Goal: Transaction & Acquisition: Book appointment/travel/reservation

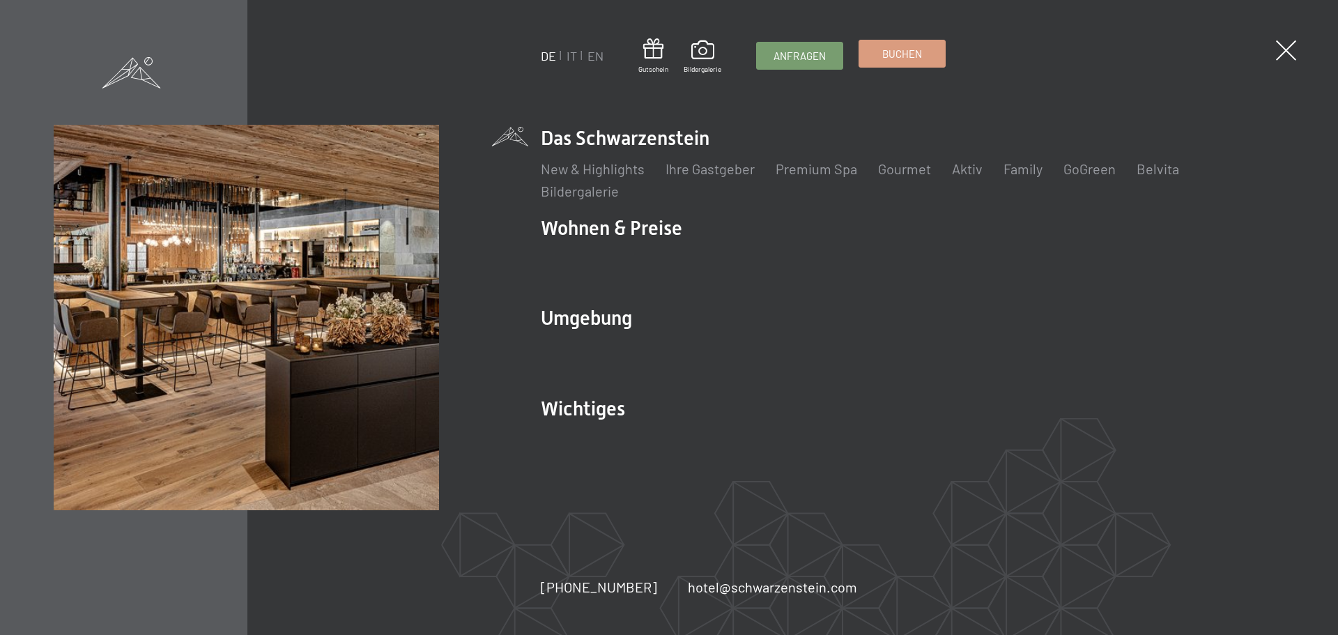
click at [908, 57] on span "Buchen" at bounding box center [902, 54] width 40 height 15
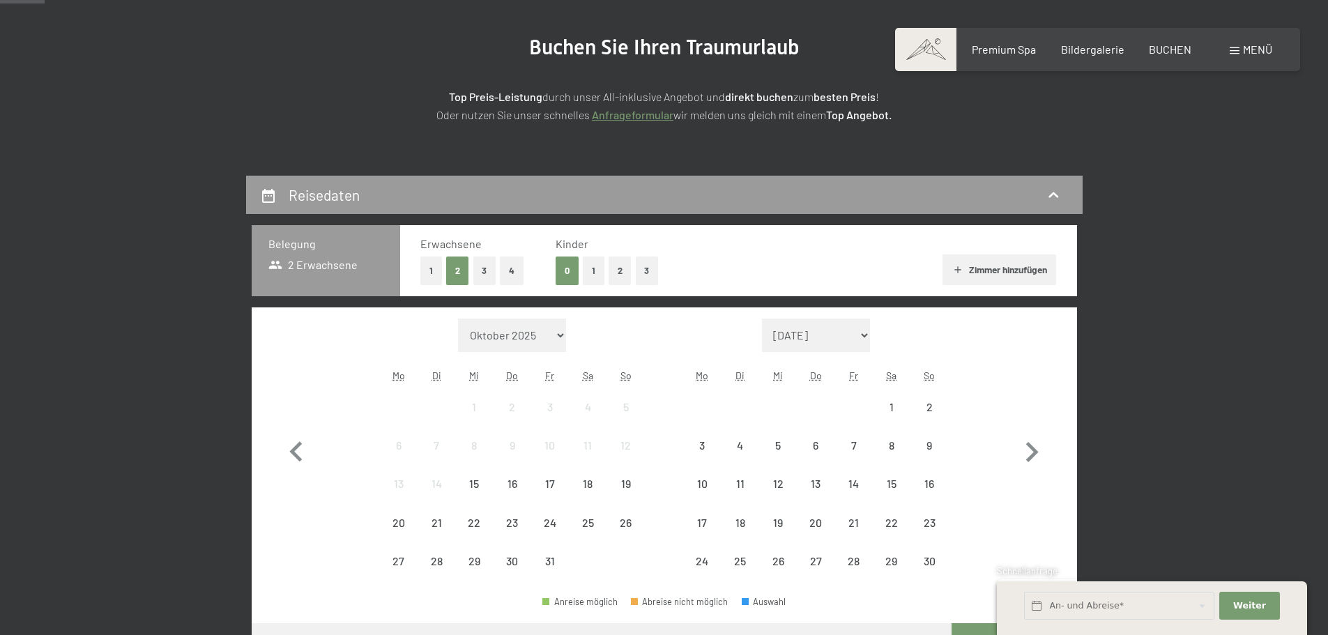
scroll to position [279, 0]
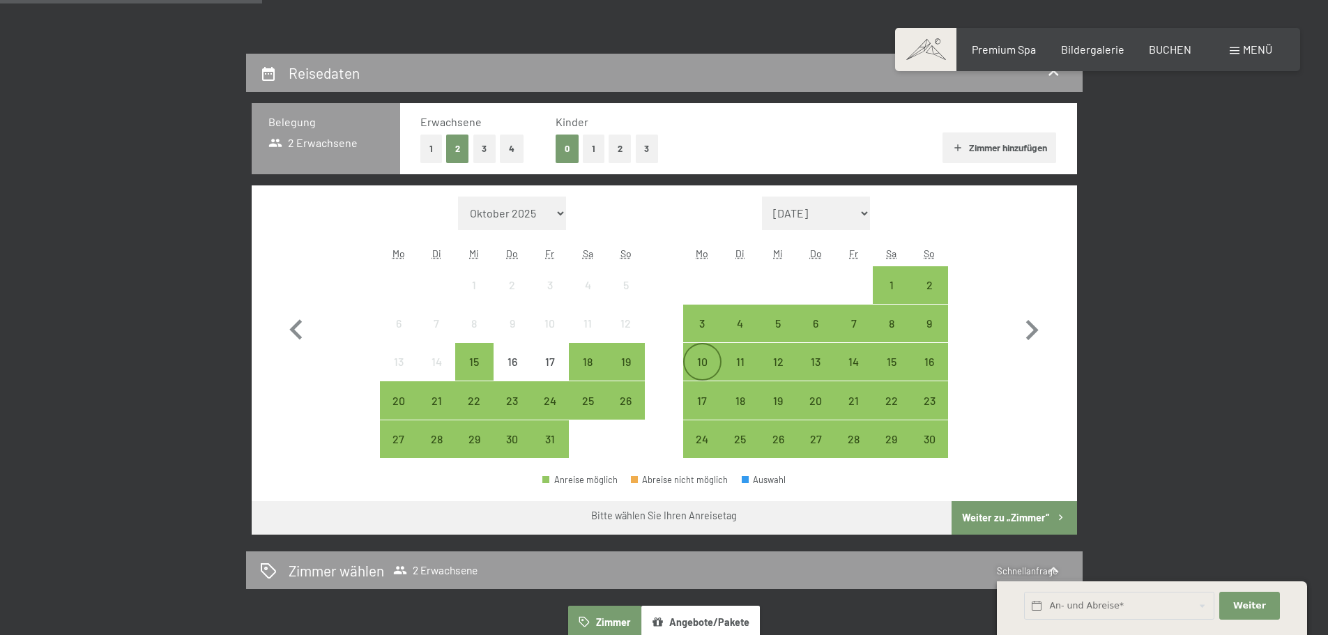
click at [692, 362] on div "10" at bounding box center [701, 373] width 35 height 35
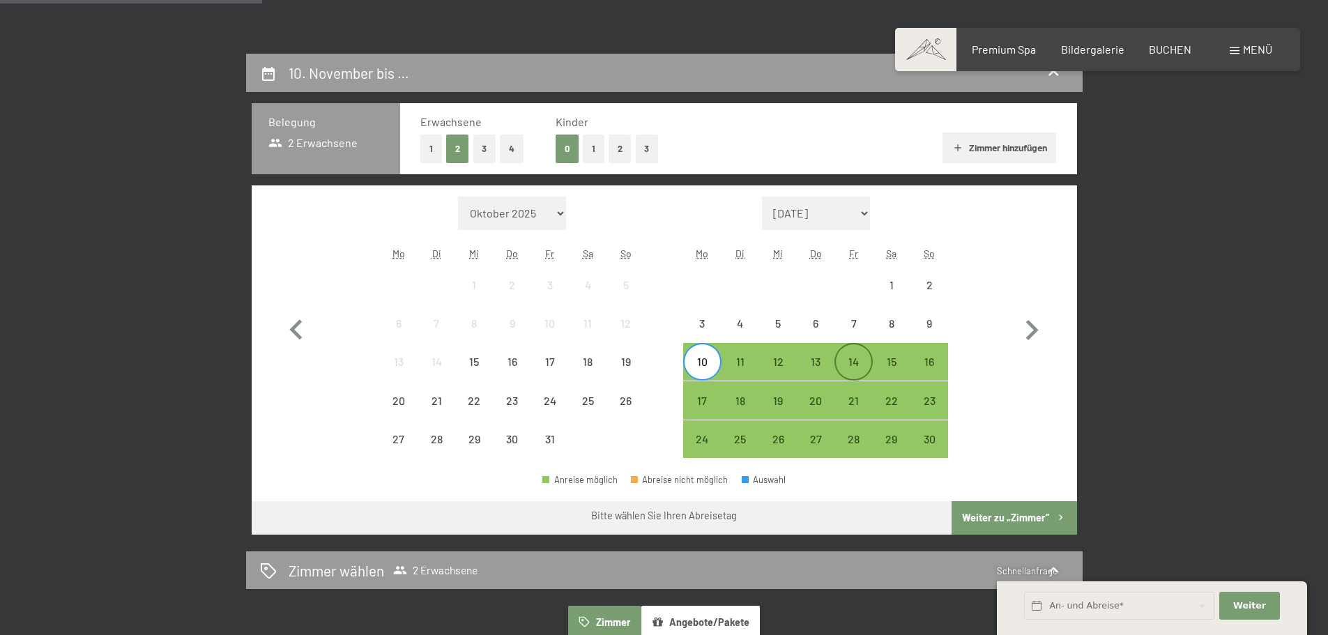
click at [866, 369] on div "14" at bounding box center [853, 373] width 35 height 35
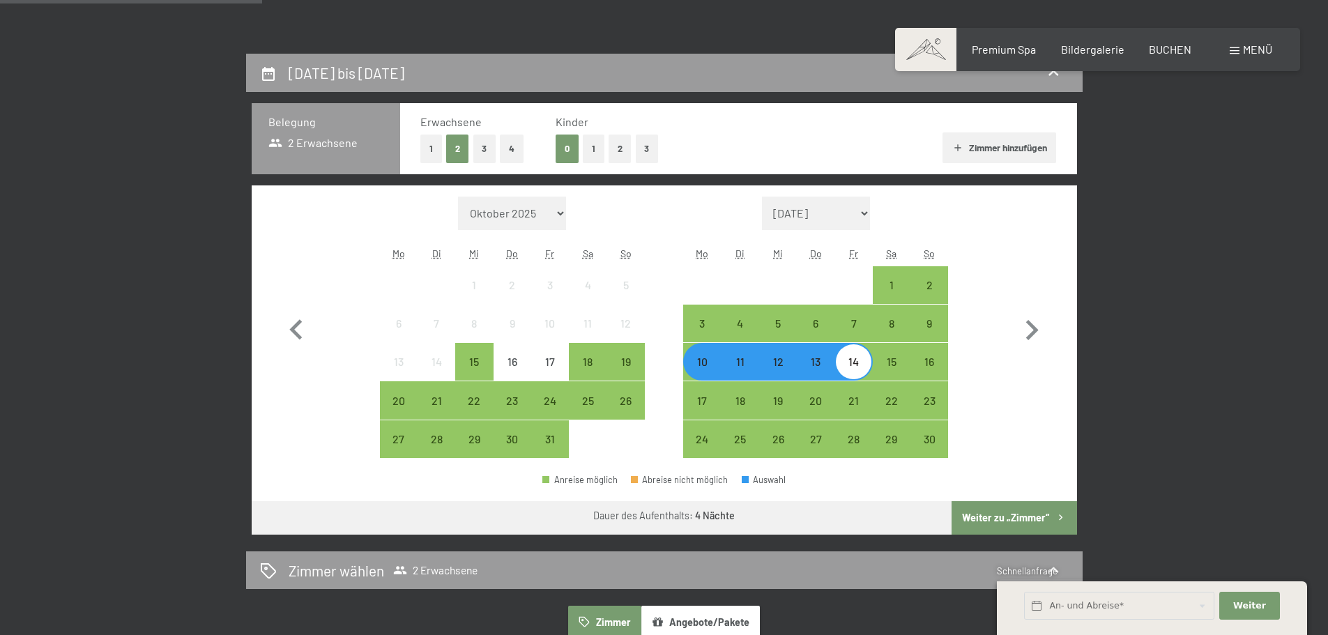
click at [1004, 516] on button "Weiter zu „Zimmer“" at bounding box center [1013, 517] width 125 height 33
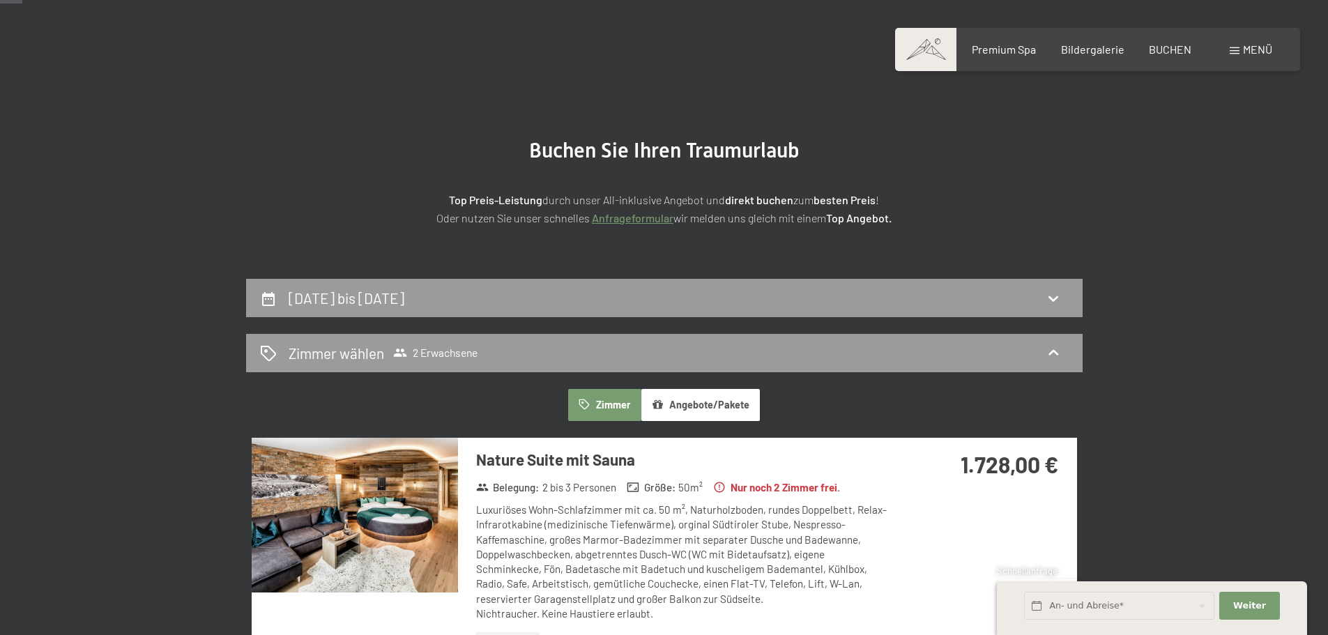
scroll to position [0, 0]
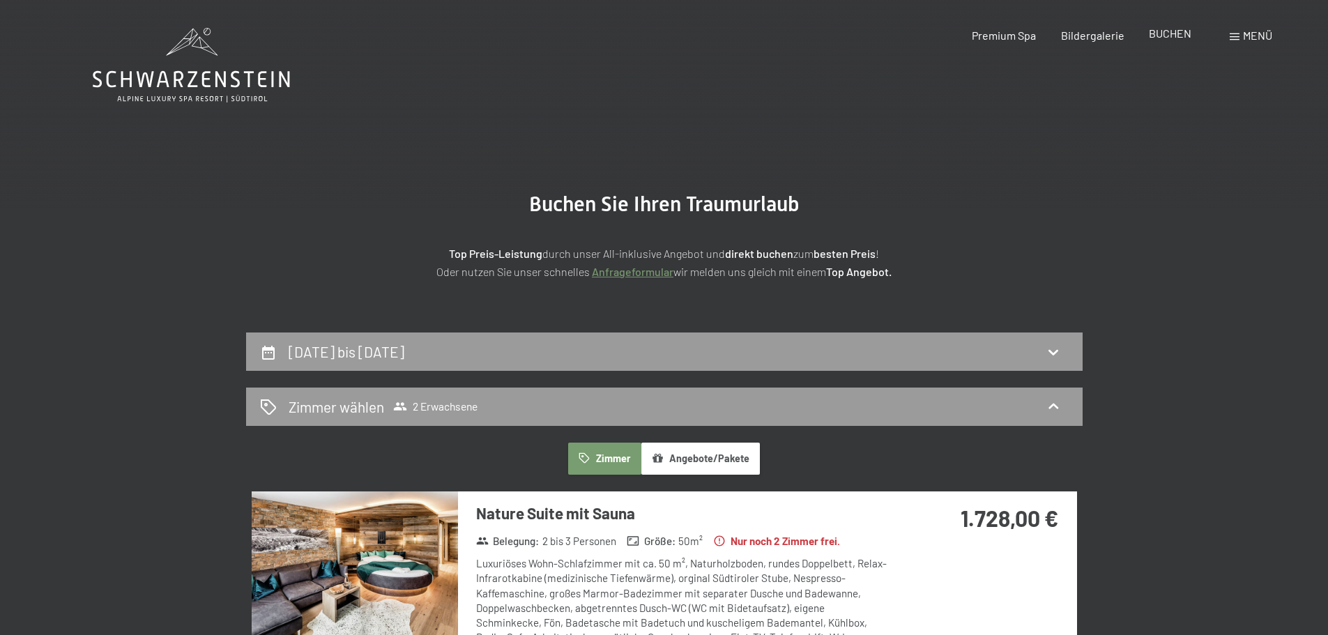
click at [1175, 37] on span "BUCHEN" at bounding box center [1170, 32] width 43 height 13
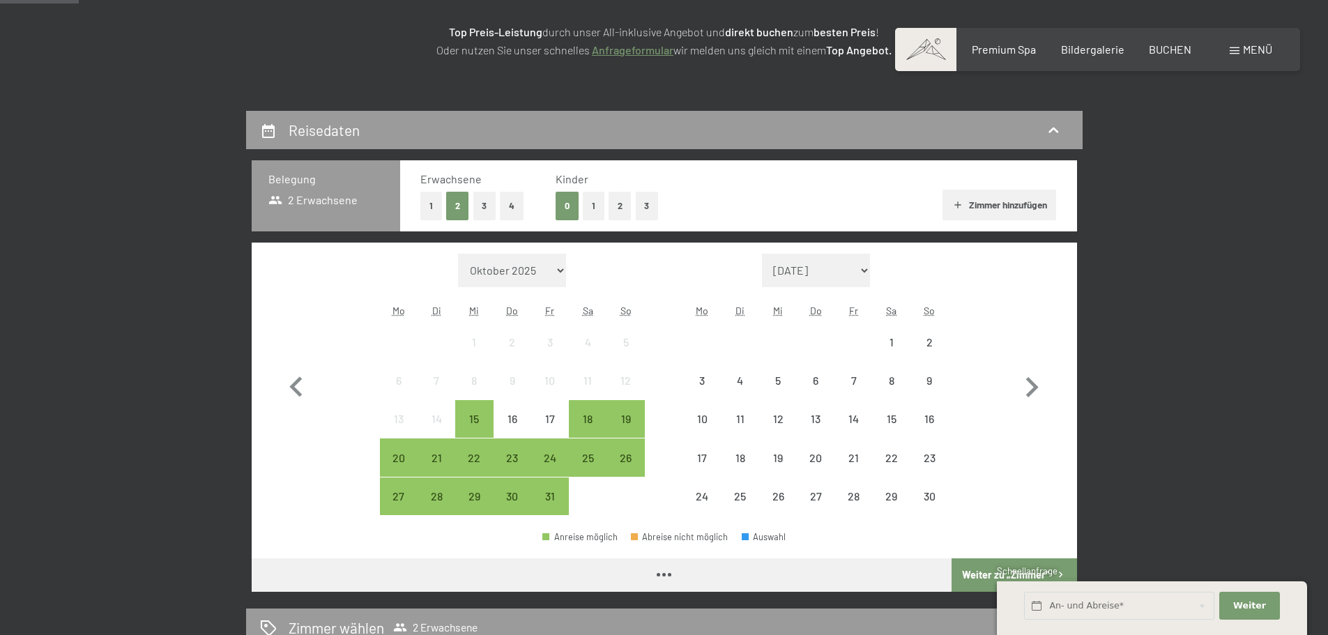
scroll to position [279, 0]
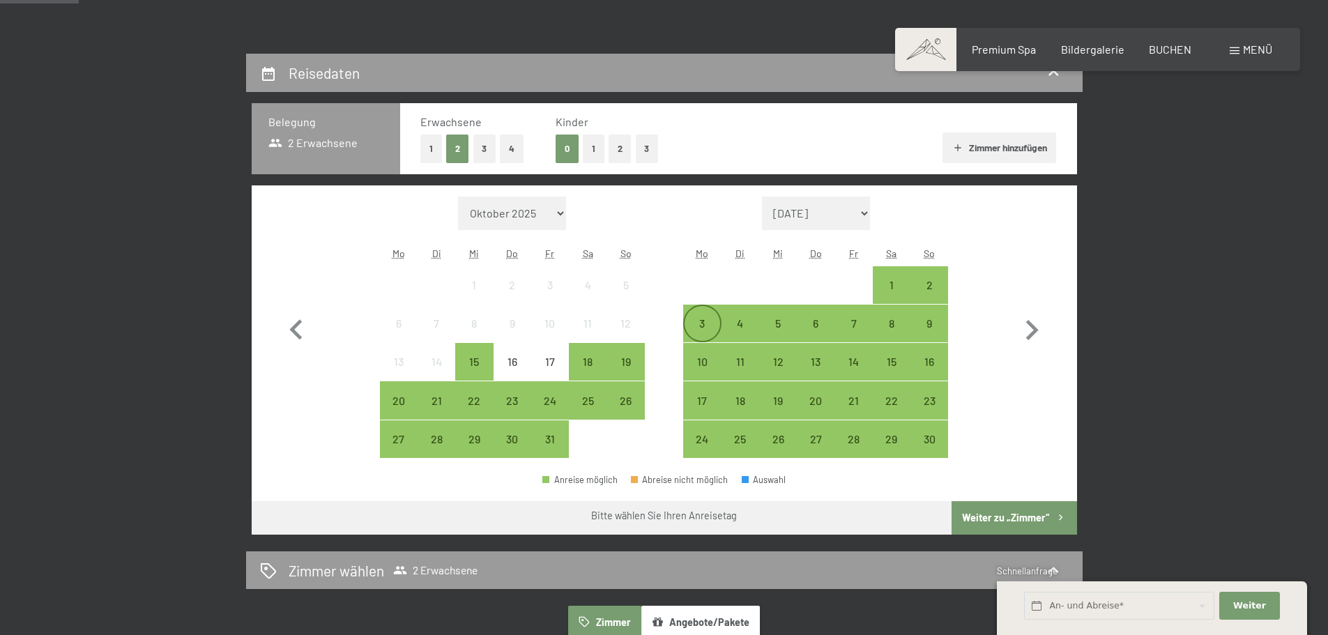
click at [701, 320] on div "3" at bounding box center [701, 335] width 35 height 35
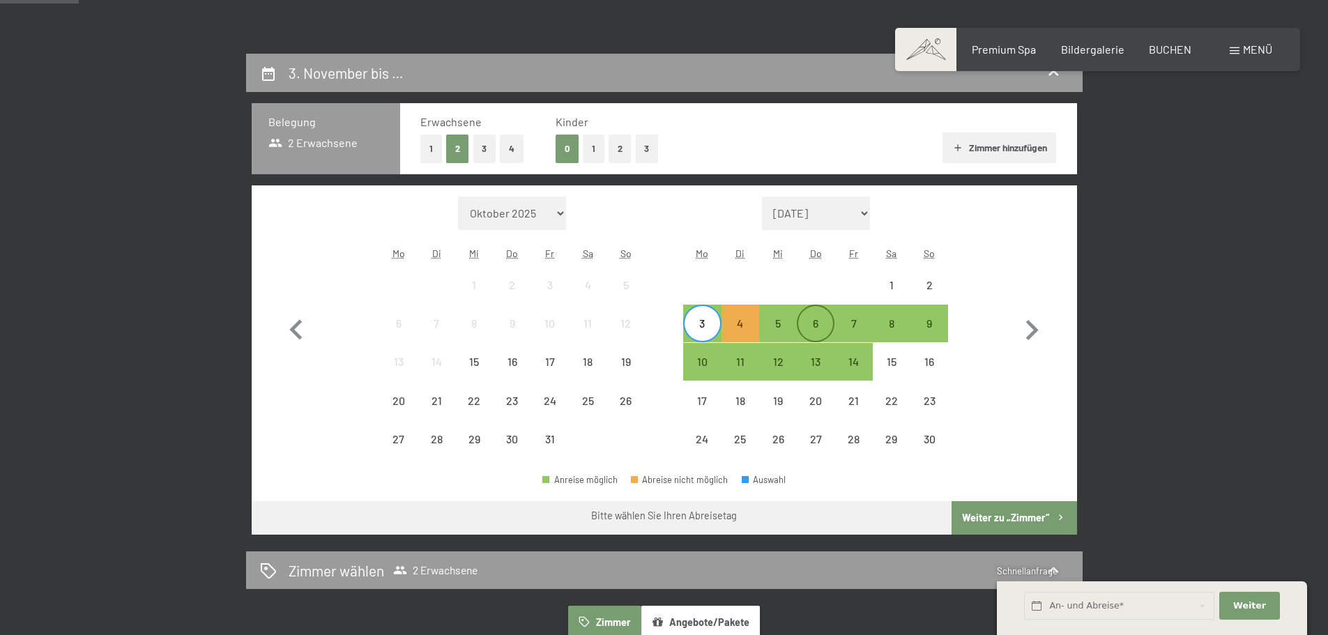
click at [814, 324] on div "6" at bounding box center [815, 335] width 35 height 35
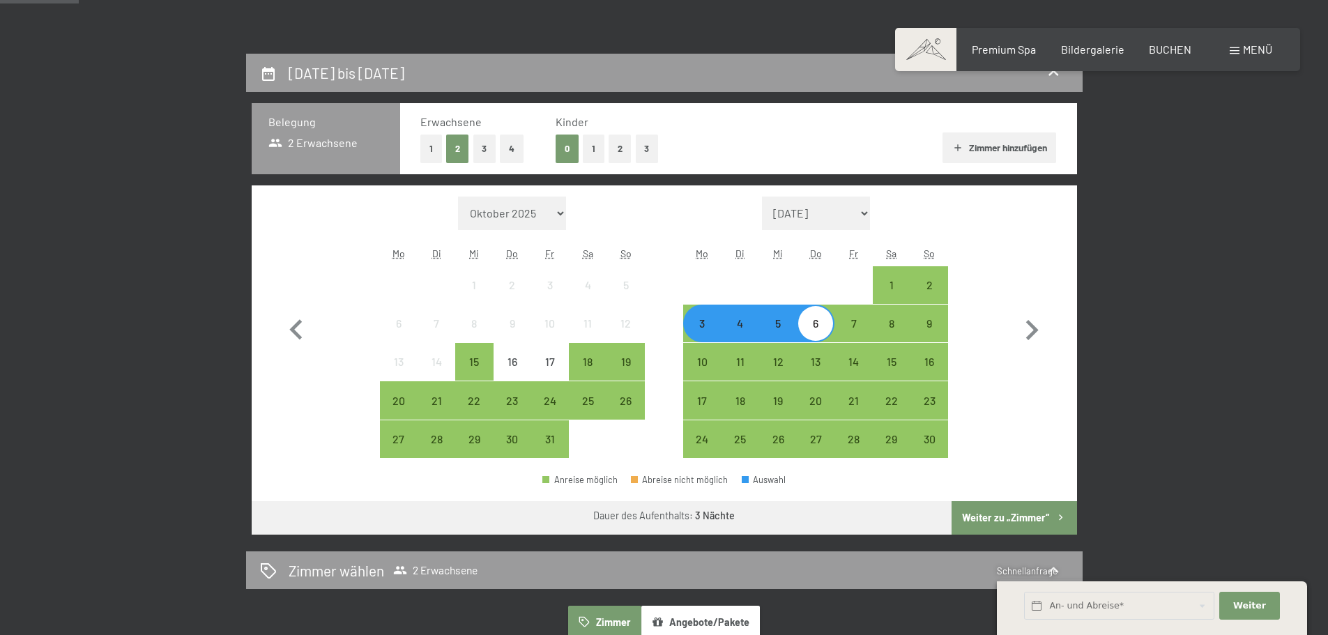
click at [1018, 517] on button "Weiter zu „Zimmer“" at bounding box center [1013, 517] width 125 height 33
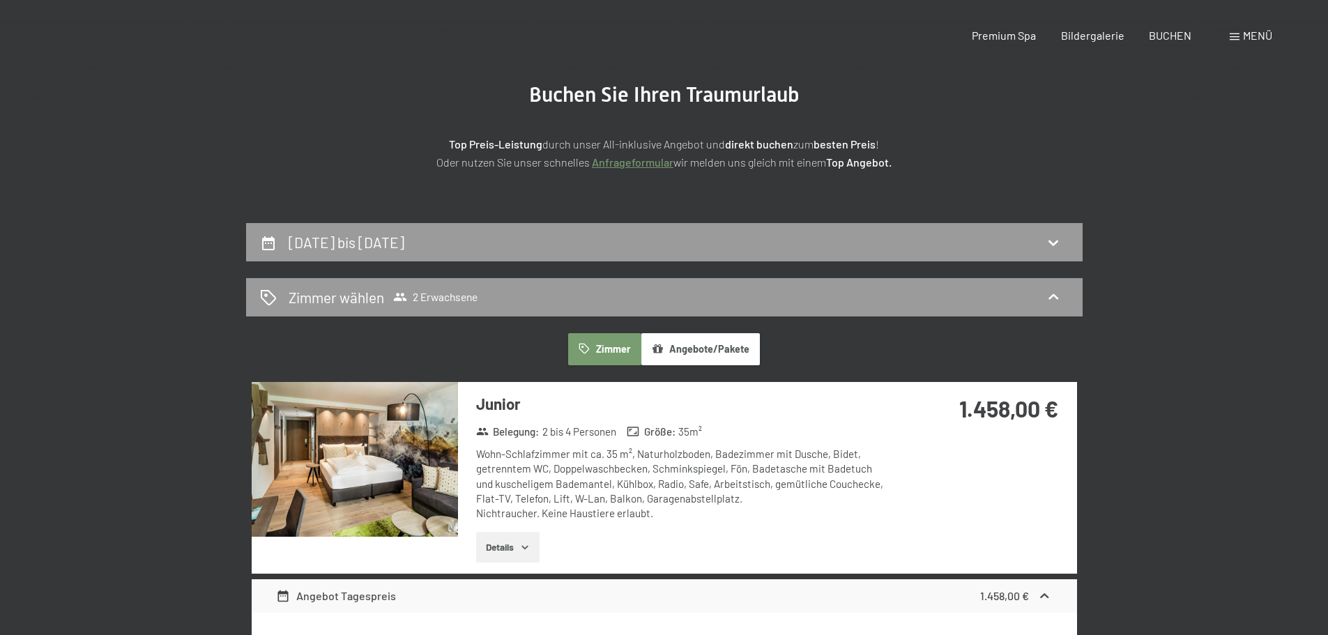
scroll to position [0, 0]
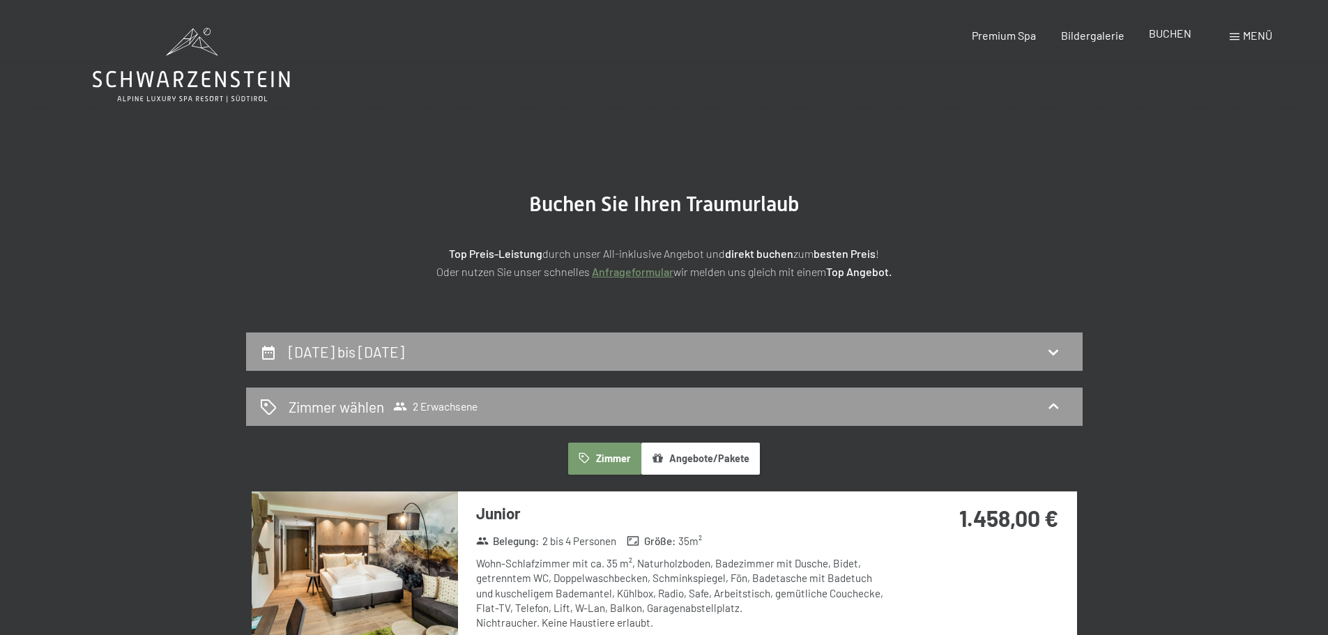
click at [1156, 33] on span "BUCHEN" at bounding box center [1170, 32] width 43 height 13
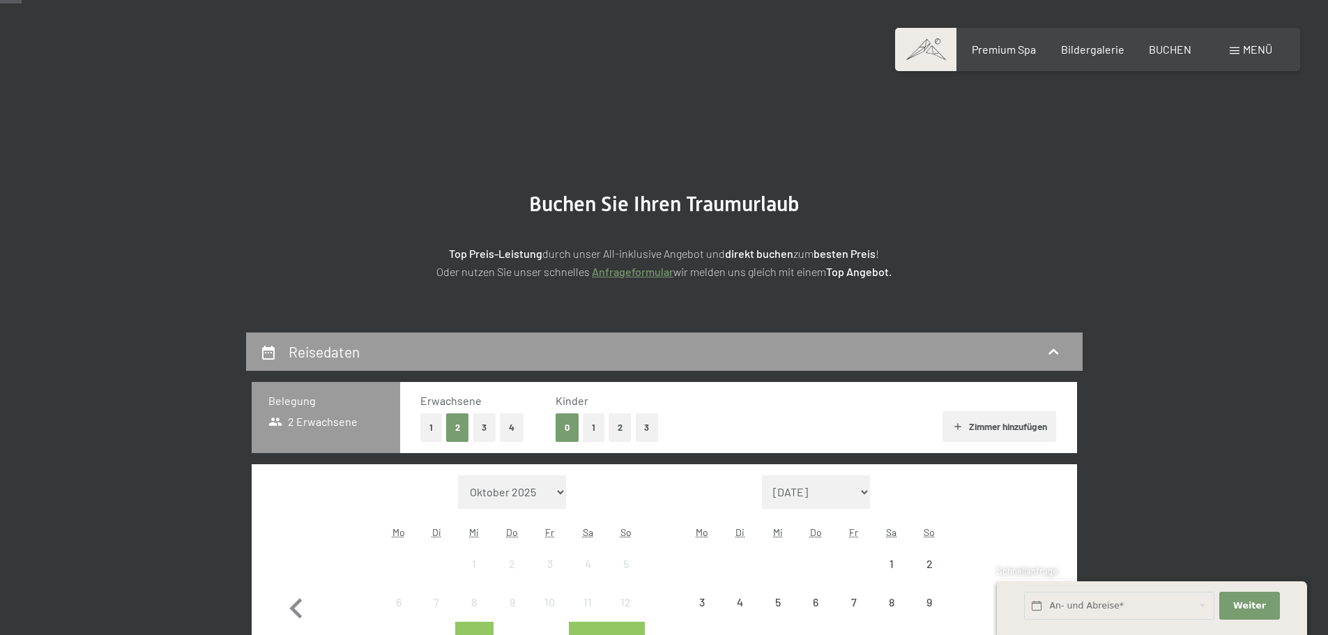
scroll to position [279, 0]
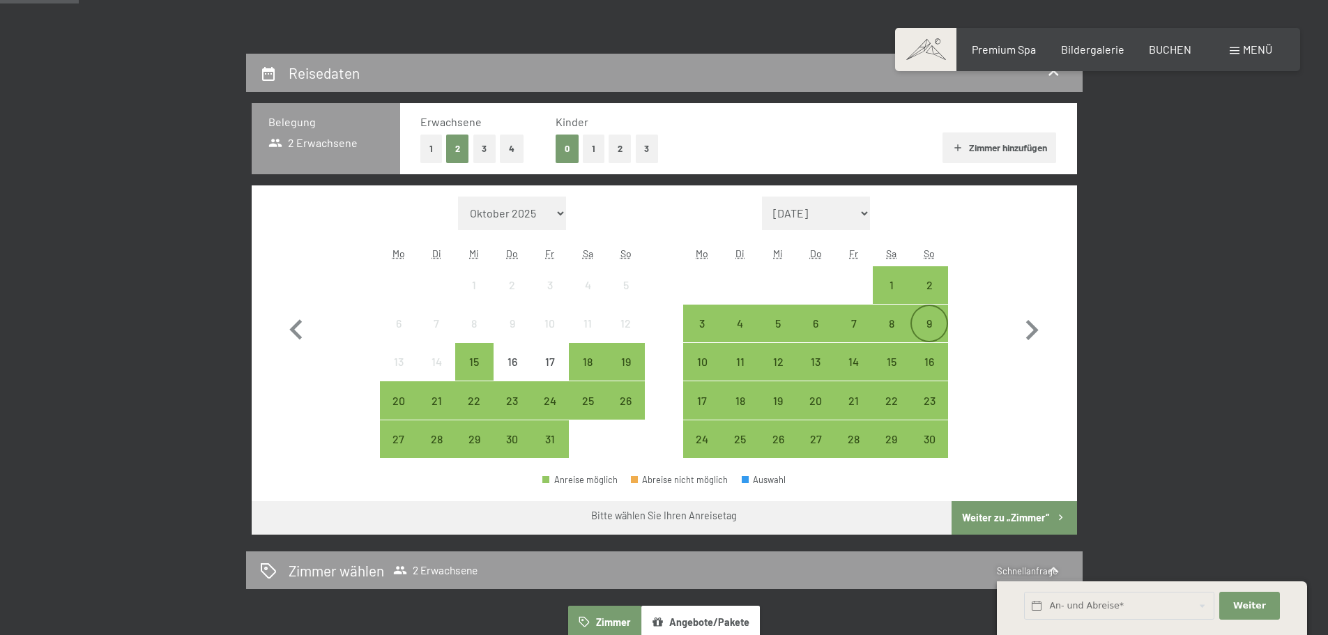
click at [919, 325] on div "9" at bounding box center [929, 335] width 35 height 35
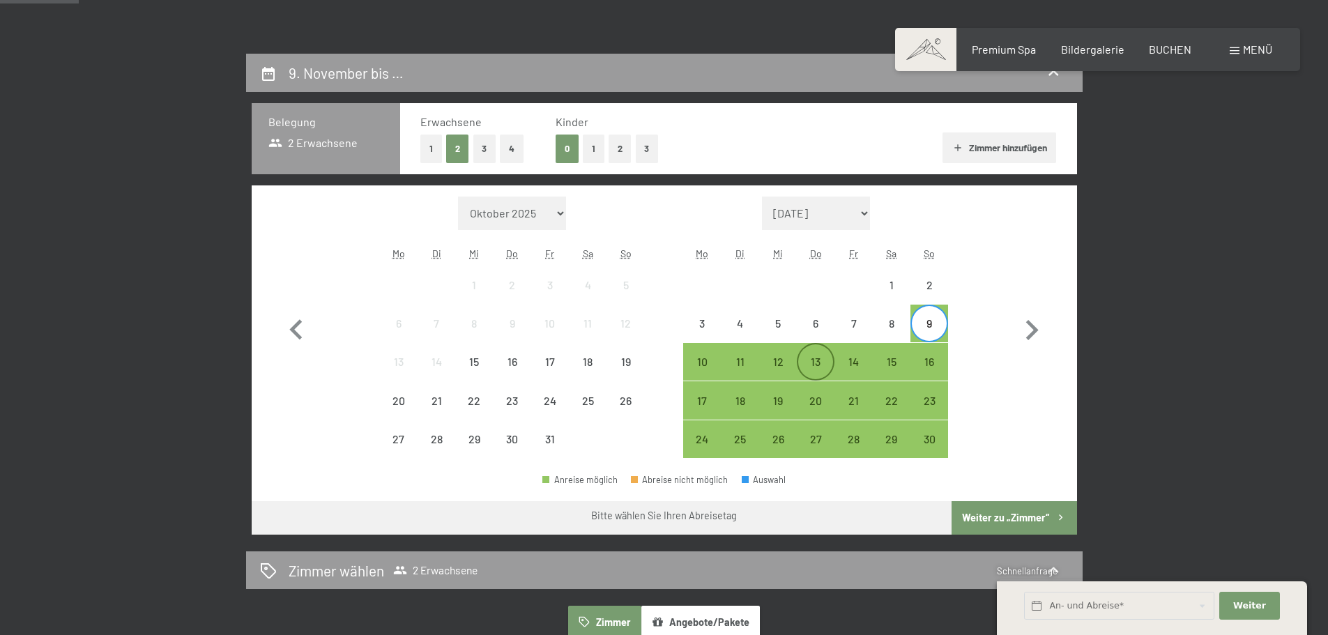
click at [809, 369] on div "13" at bounding box center [815, 373] width 35 height 35
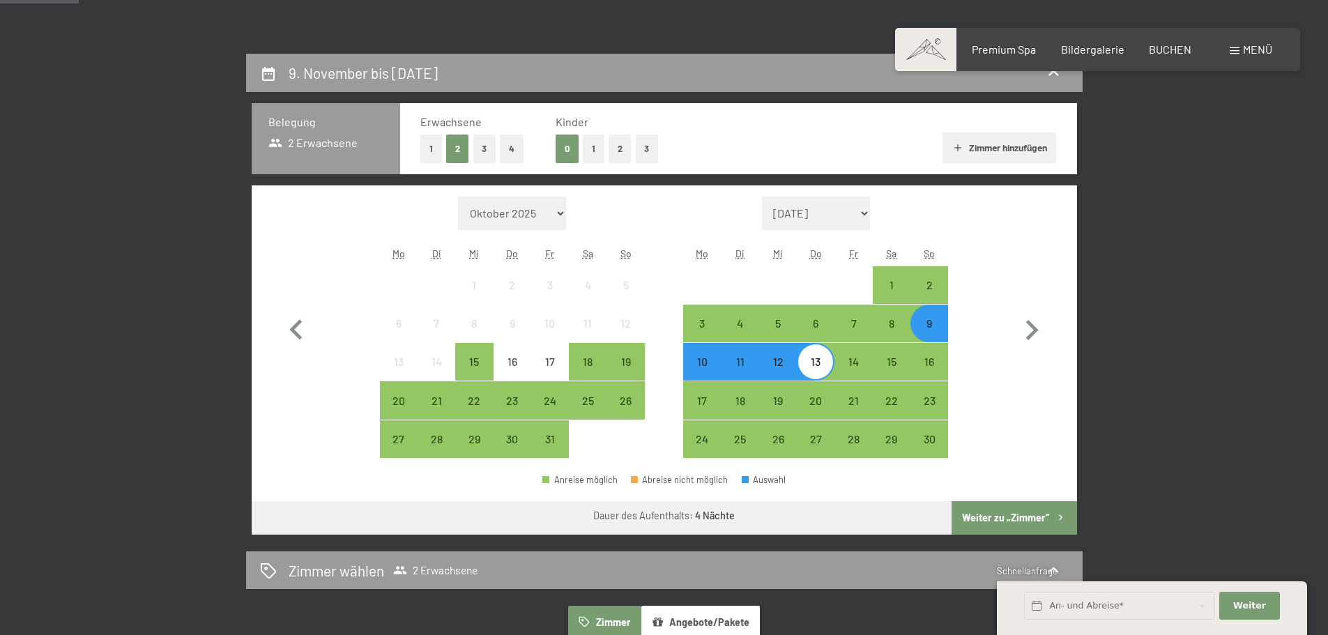
click at [1056, 509] on button "Weiter zu „Zimmer“" at bounding box center [1013, 517] width 125 height 33
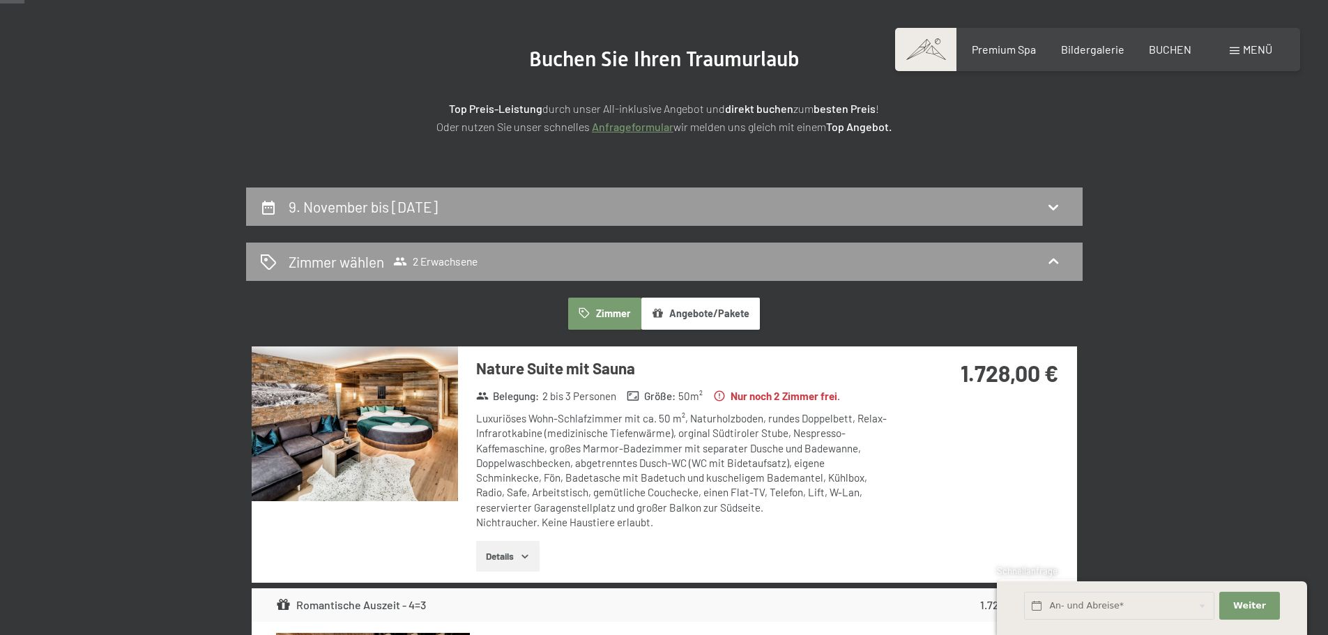
scroll to position [54, 0]
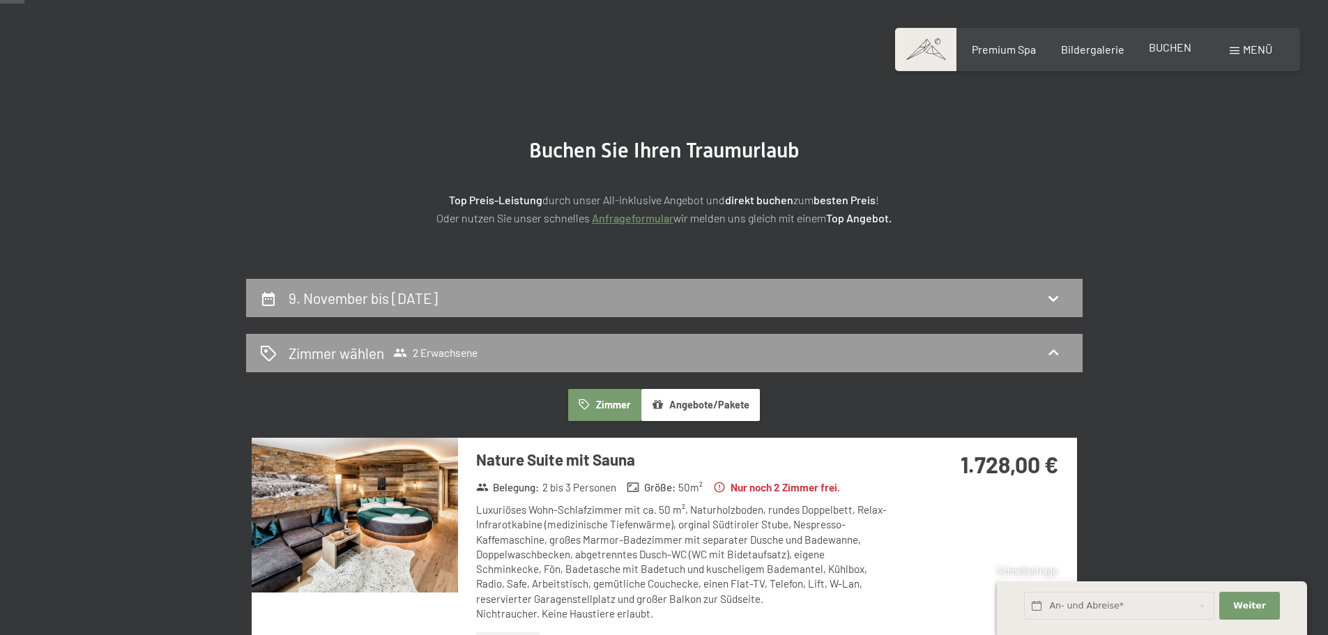
click at [1158, 45] on span "BUCHEN" at bounding box center [1170, 46] width 43 height 13
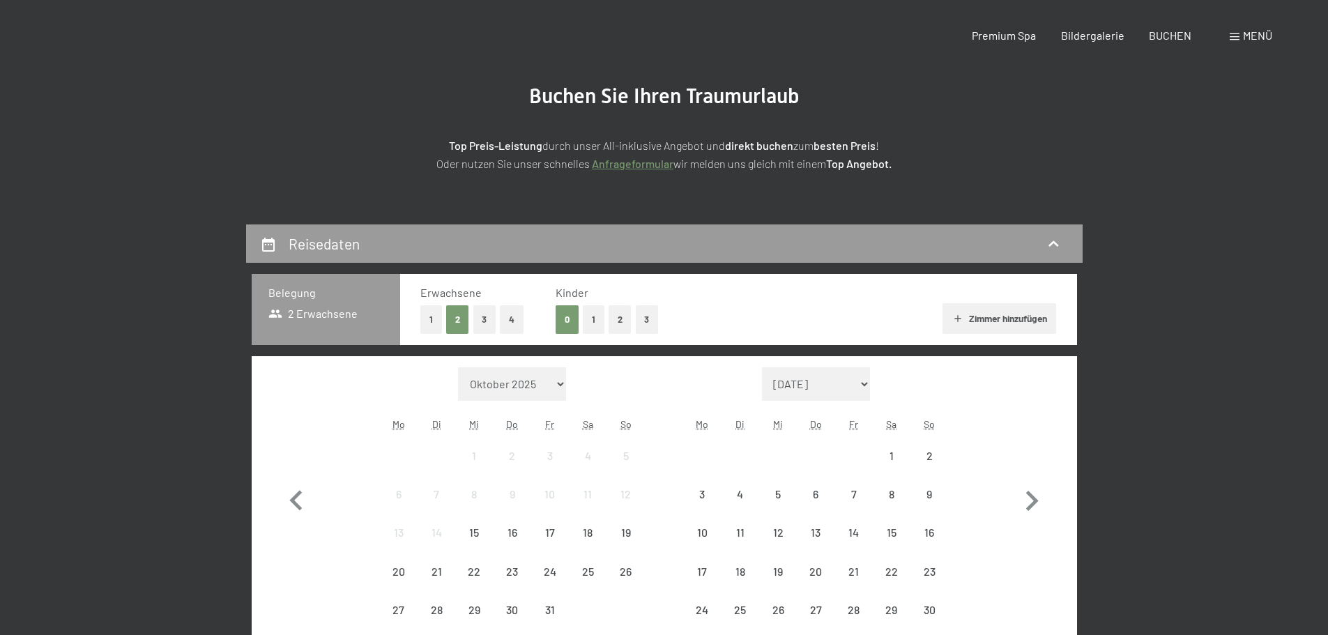
scroll to position [209, 0]
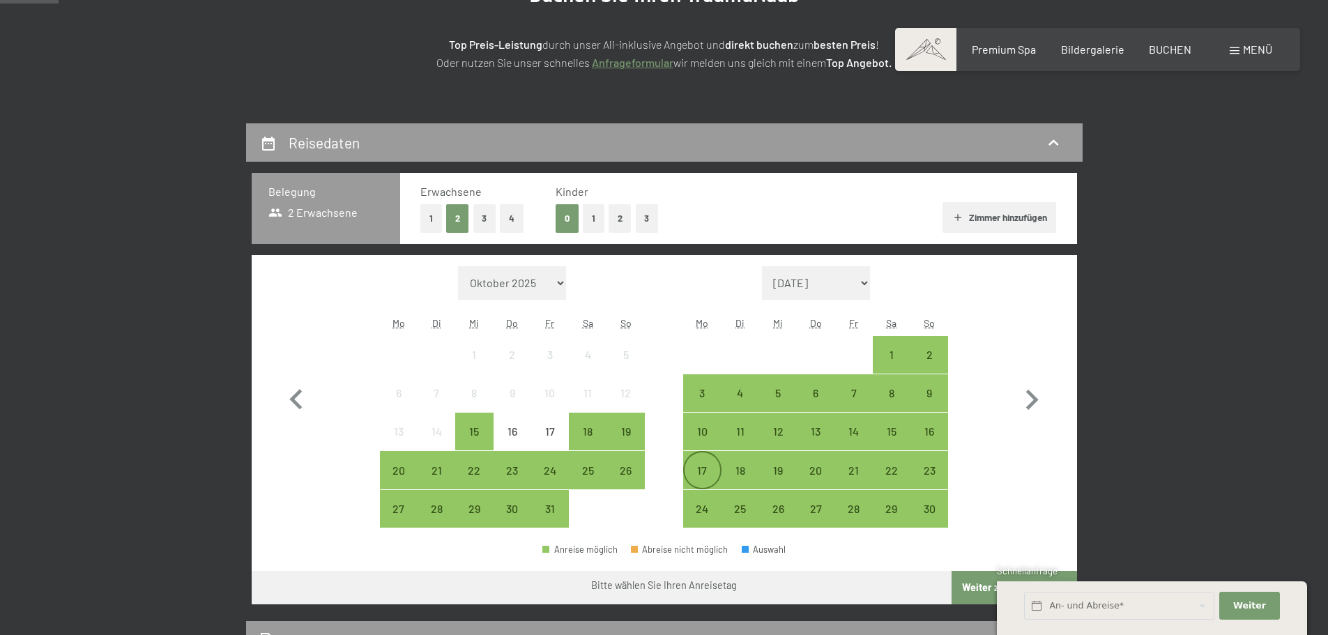
click at [700, 471] on div "17" at bounding box center [701, 482] width 35 height 35
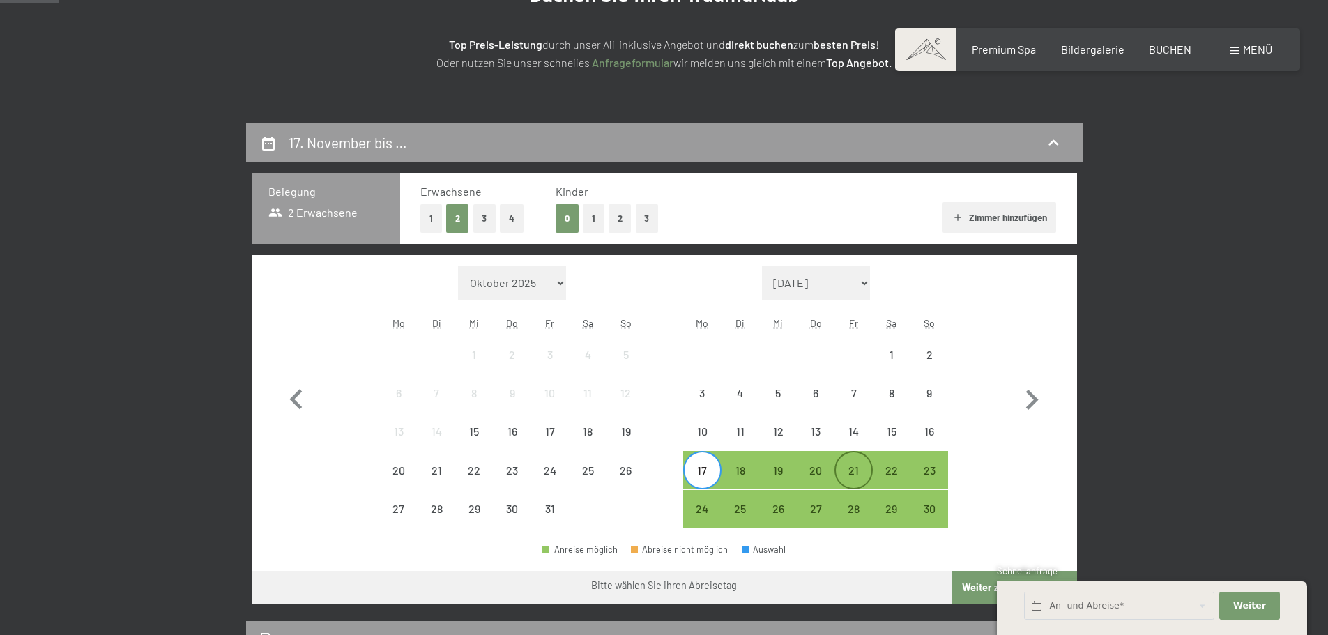
click at [859, 470] on div "21" at bounding box center [853, 482] width 35 height 35
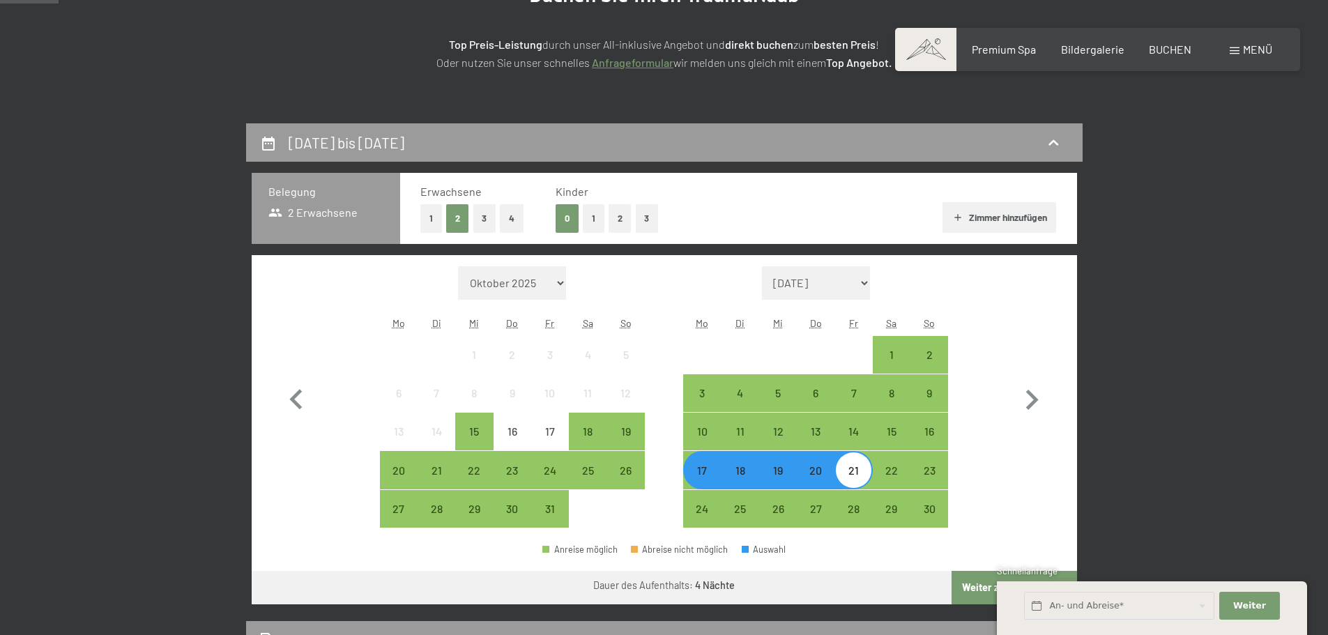
click at [973, 577] on button "Weiter zu „Zimmer“" at bounding box center [1013, 587] width 125 height 33
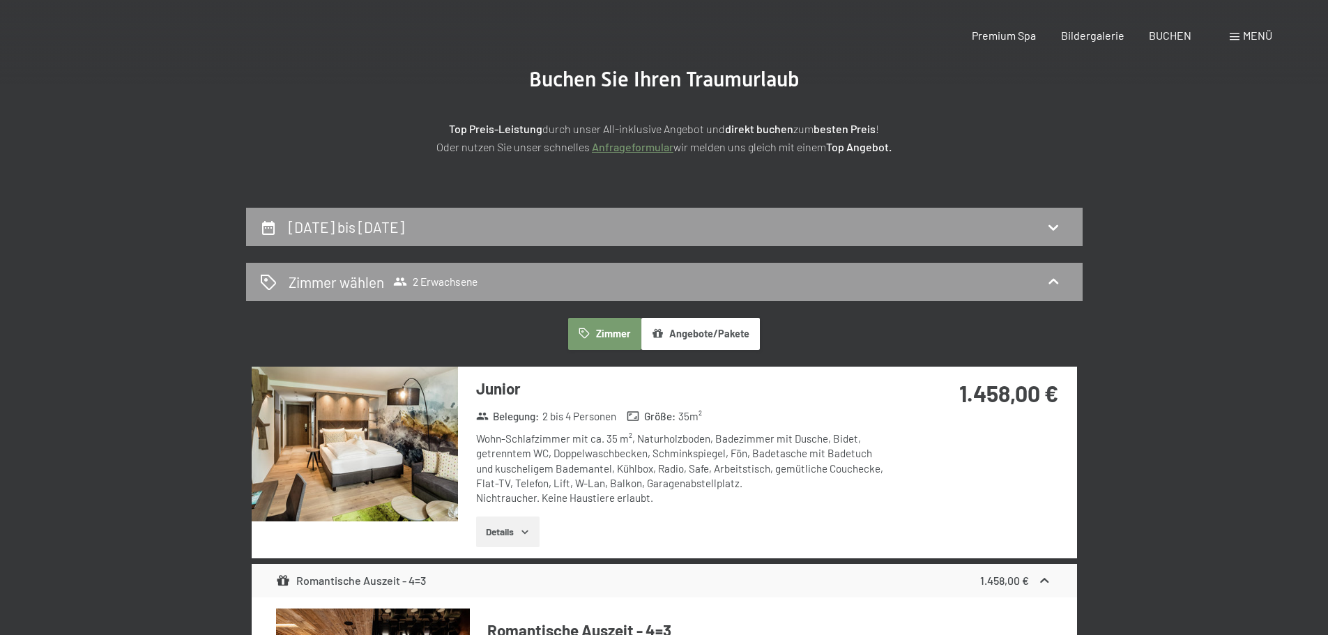
scroll to position [0, 0]
